Goal: Information Seeking & Learning: Learn about a topic

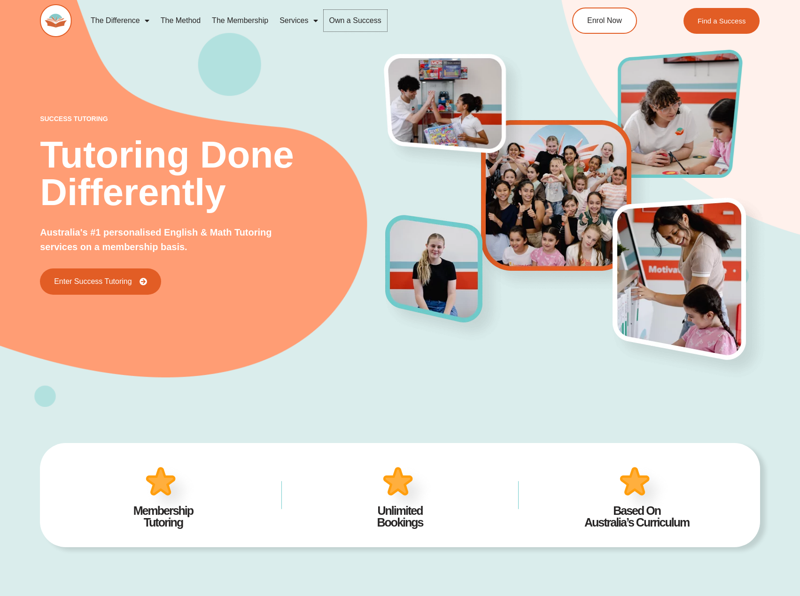
click at [369, 26] on link "Own a Success" at bounding box center [355, 21] width 63 height 22
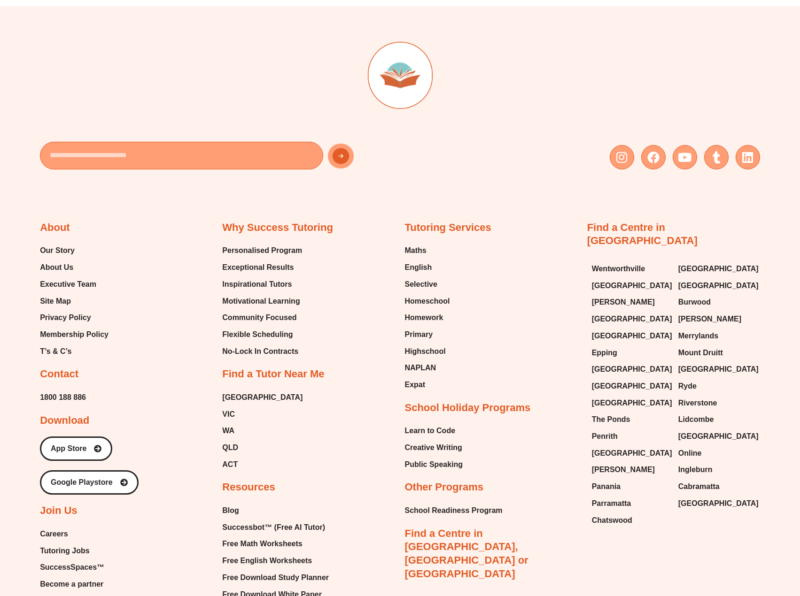
scroll to position [3819, 0]
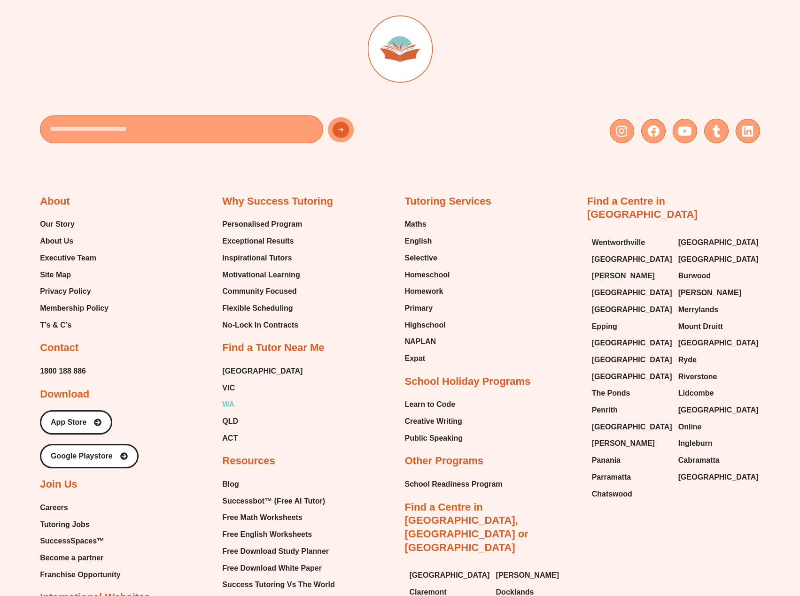
click at [224, 398] on span "WA" at bounding box center [228, 405] width 12 height 14
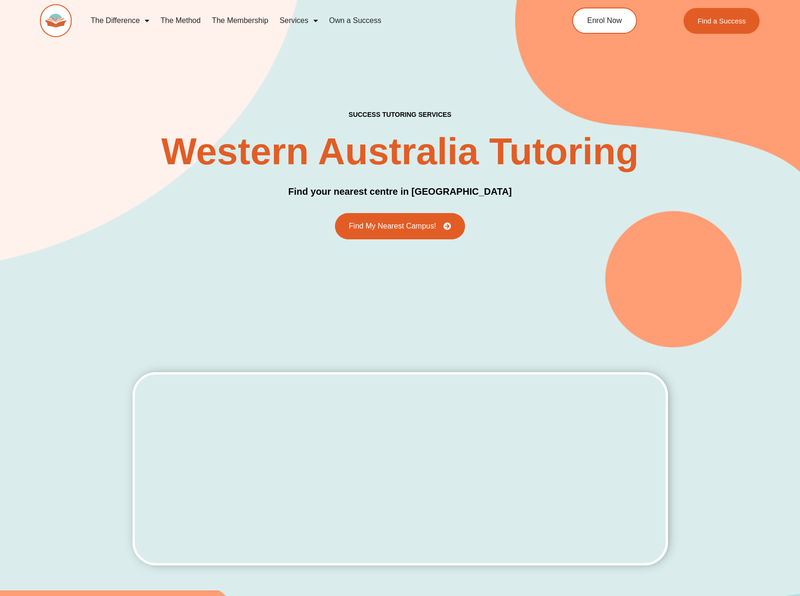
drag, startPoint x: 60, startPoint y: 22, endPoint x: 91, endPoint y: 21, distance: 30.5
click at [60, 22] on img at bounding box center [56, 20] width 32 height 33
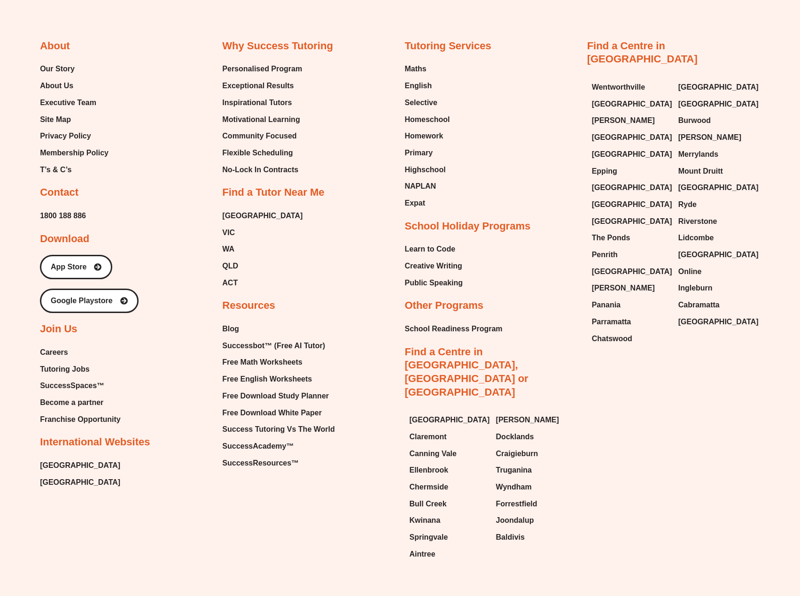
scroll to position [3977, 0]
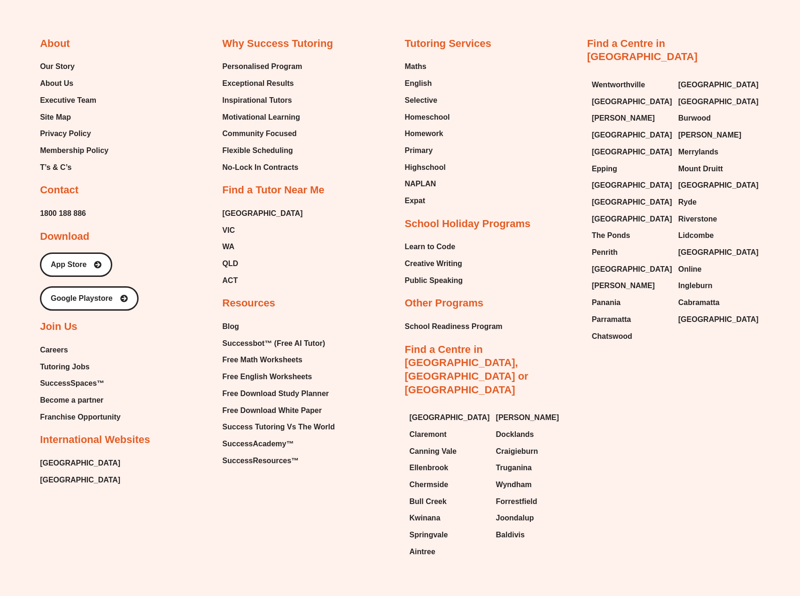
click at [528, 344] on link "Find a Centre in [GEOGRAPHIC_DATA], [GEOGRAPHIC_DATA] or [GEOGRAPHIC_DATA]" at bounding box center [466, 370] width 124 height 52
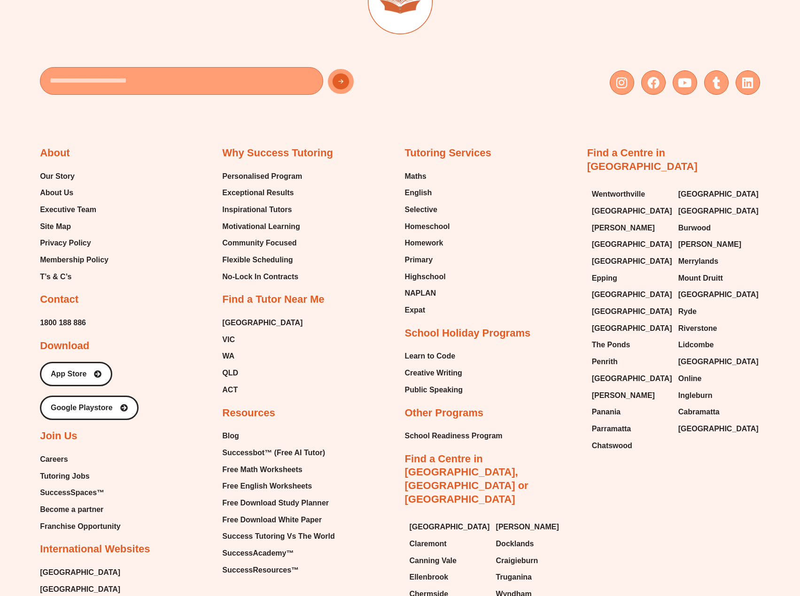
scroll to position [3967, 0]
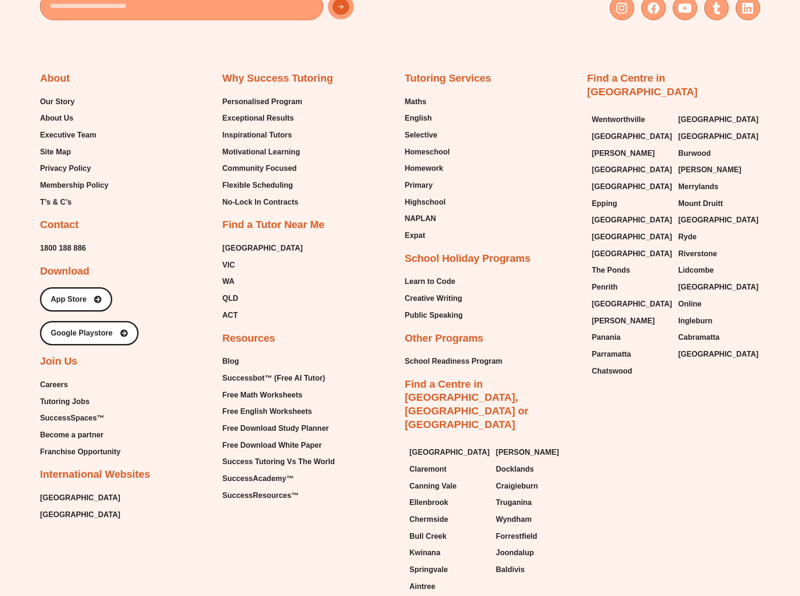
click at [68, 445] on span "Franchise Opportunity" at bounding box center [80, 452] width 81 height 14
